Goal: Task Accomplishment & Management: Use online tool/utility

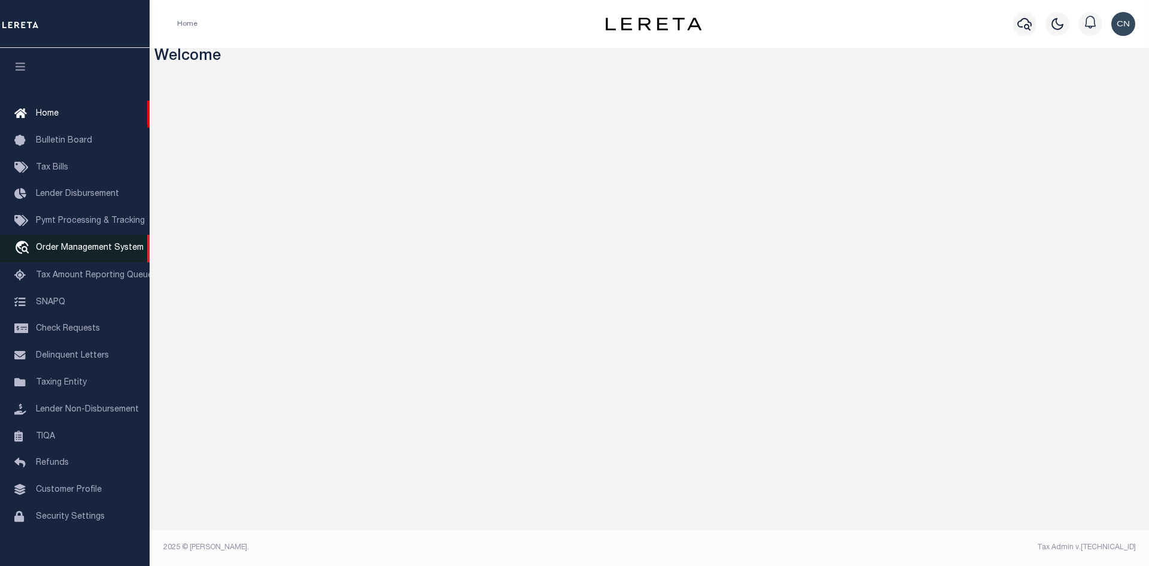
click at [84, 251] on span "Order Management System" at bounding box center [90, 248] width 108 height 8
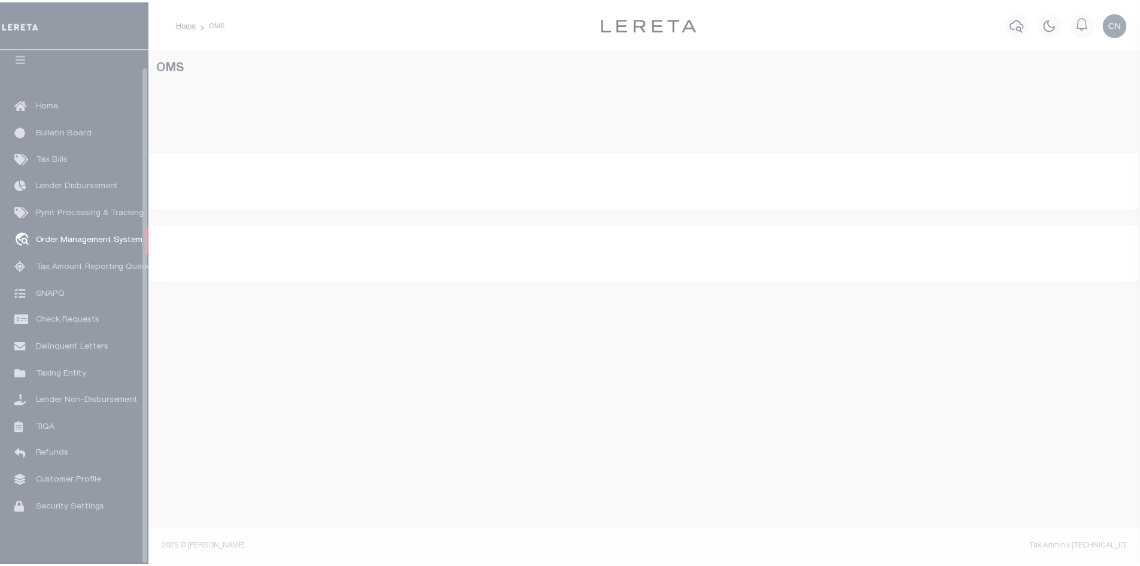
scroll to position [17, 0]
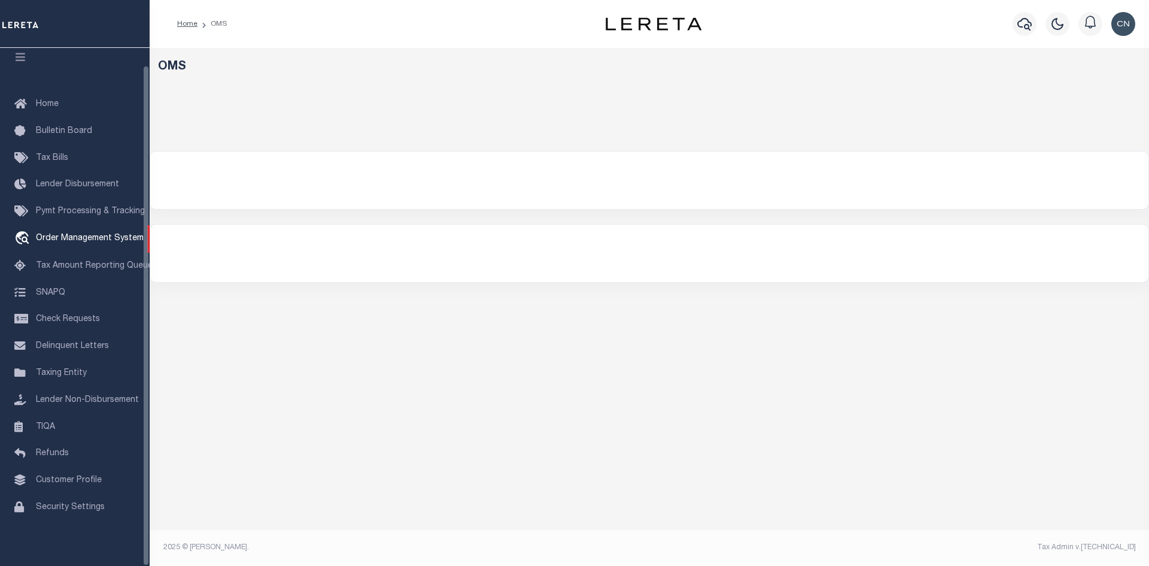
select select "200"
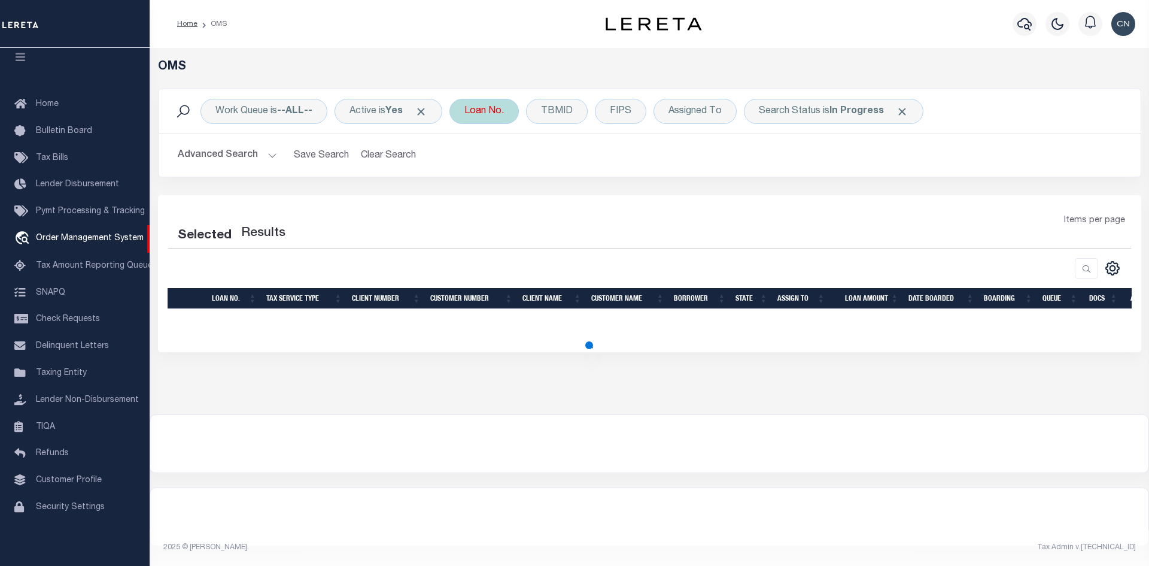
select select "200"
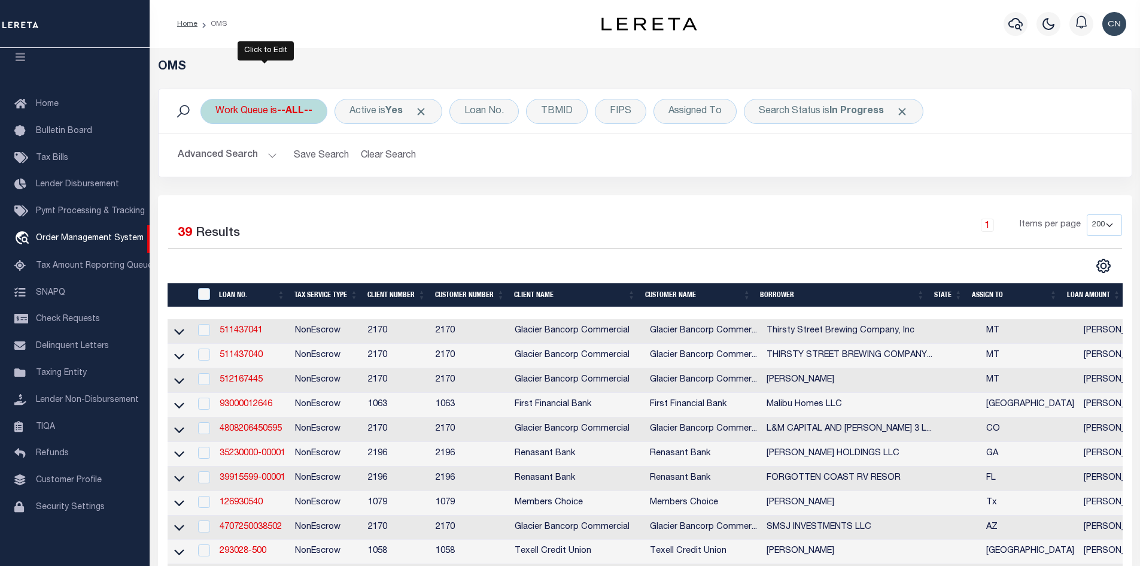
click at [309, 101] on div "Work Queue is --ALL--" at bounding box center [263, 111] width 127 height 25
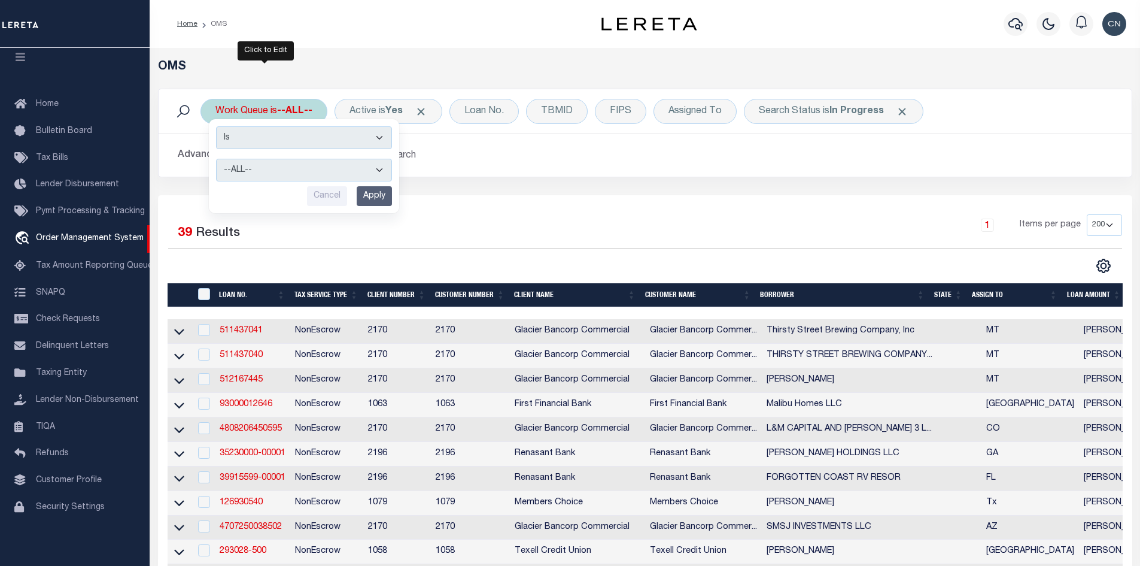
click at [290, 168] on select "--ALL-- General ThoughtFocus" at bounding box center [304, 170] width 176 height 23
select select "THF"
click at [216, 159] on select "--ALL-- General ThoughtFocus" at bounding box center [304, 170] width 176 height 23
click at [384, 199] on input "Apply" at bounding box center [374, 196] width 35 height 20
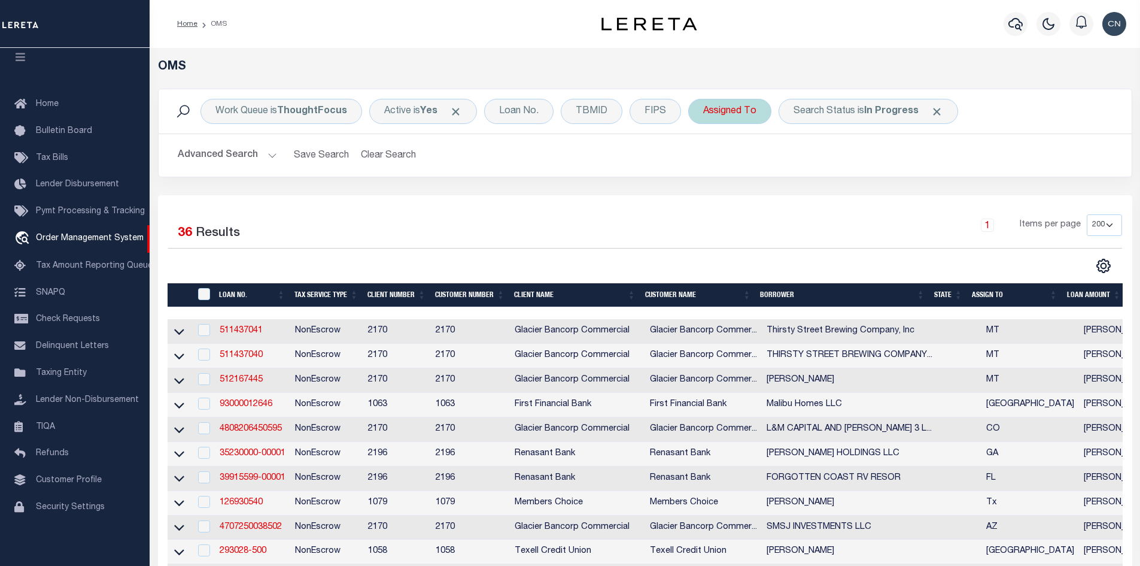
click at [742, 111] on div "Assigned To" at bounding box center [729, 111] width 83 height 25
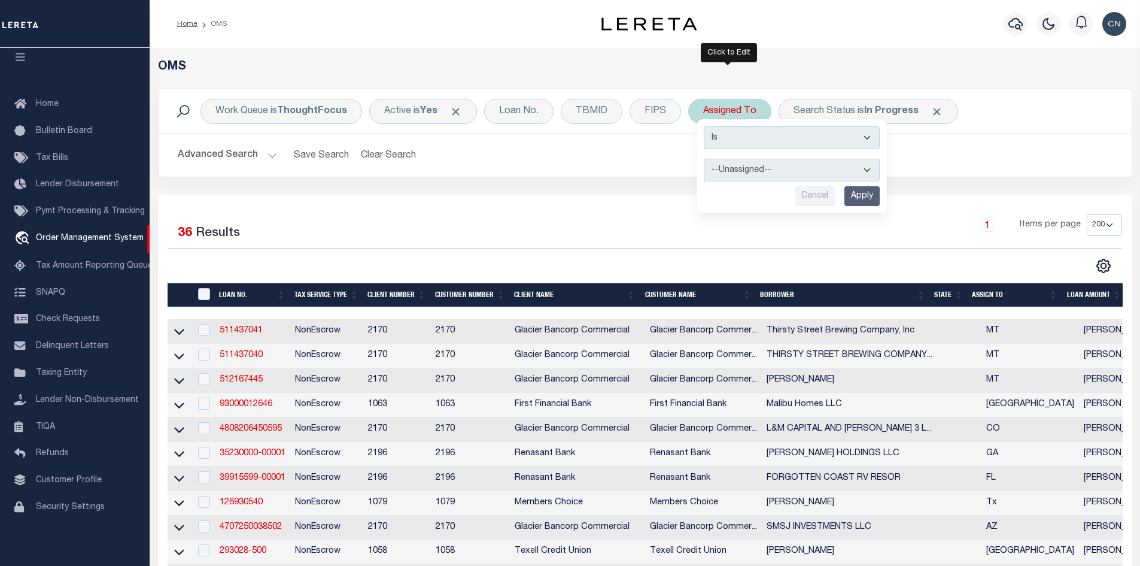
click at [748, 172] on select "--Unassigned-- [PERSON_NAME] [PERSON_NAME] [PERSON_NAME] [PERSON_NAME] [PERSON_…" at bounding box center [792, 170] width 176 height 23
select select "[PERSON_NAME]"
click at [704, 159] on select "--Unassigned-- [PERSON_NAME] [PERSON_NAME] [PERSON_NAME] [PERSON_NAME] [PERSON_…" at bounding box center [792, 170] width 176 height 23
click at [869, 194] on input "Apply" at bounding box center [861, 196] width 35 height 20
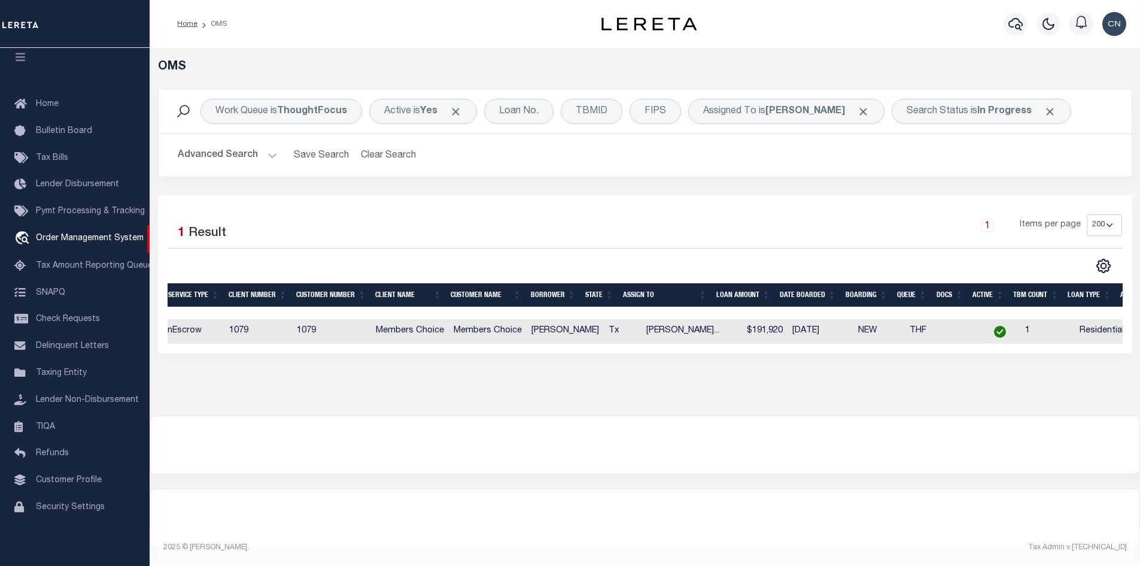
scroll to position [0, 129]
